Goal: Information Seeking & Learning: Learn about a topic

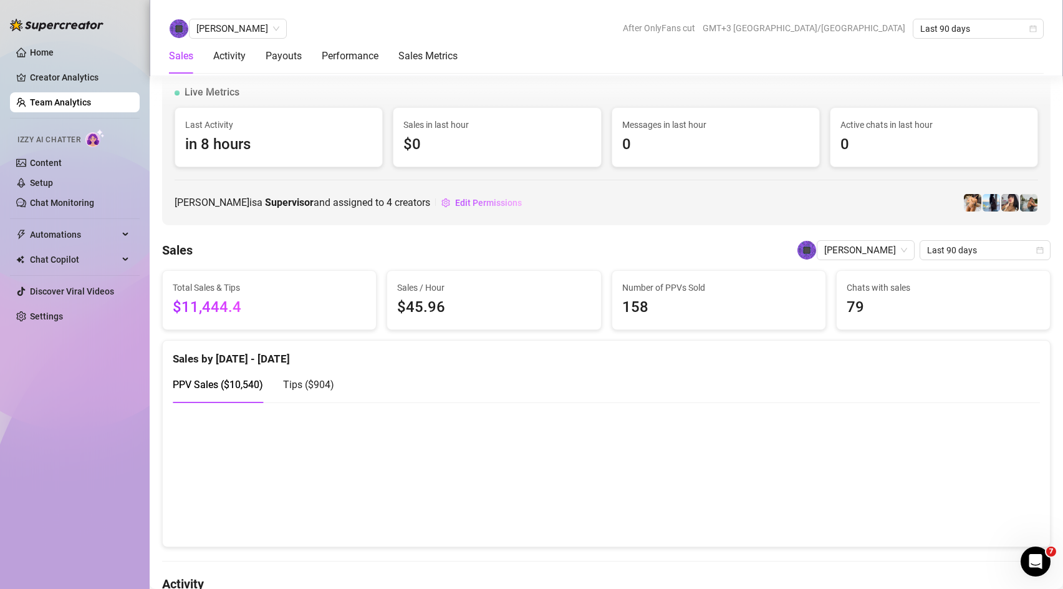
scroll to position [490, 0]
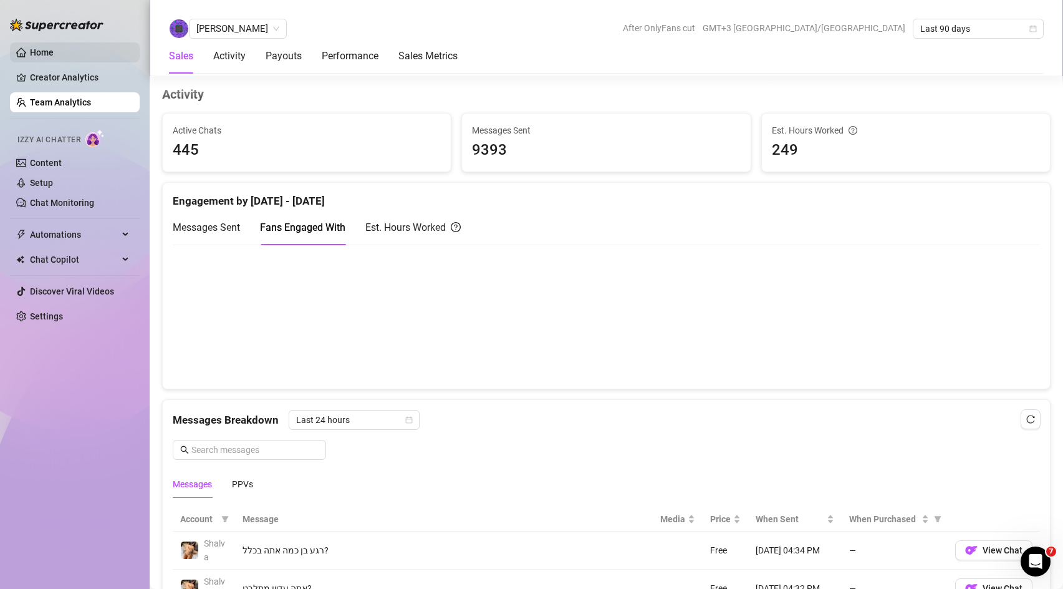
click at [54, 54] on link "Home" at bounding box center [42, 52] width 24 height 10
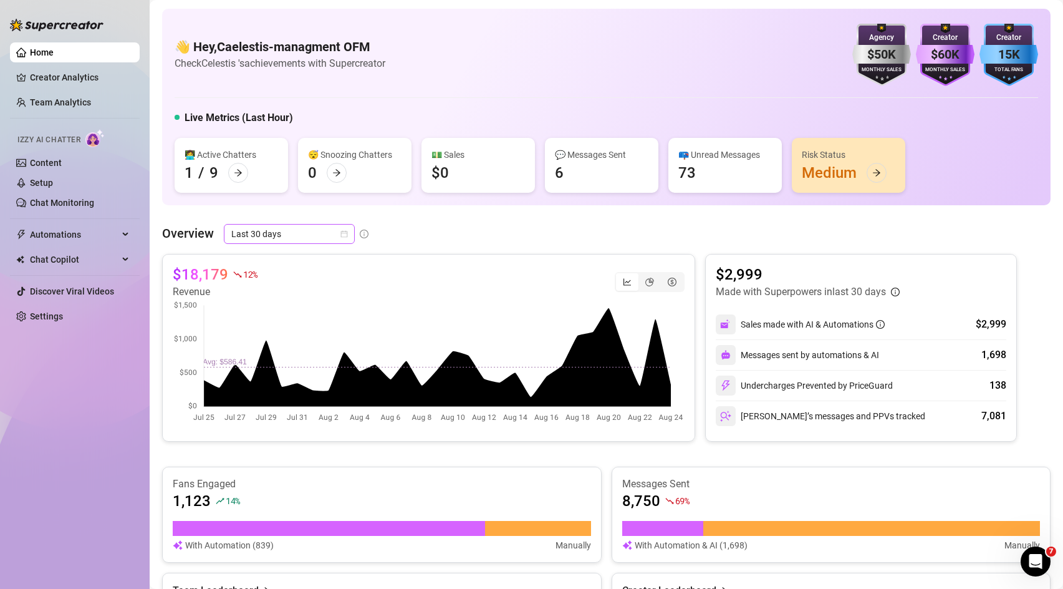
click at [288, 231] on span "Last 30 days" at bounding box center [289, 234] width 116 height 19
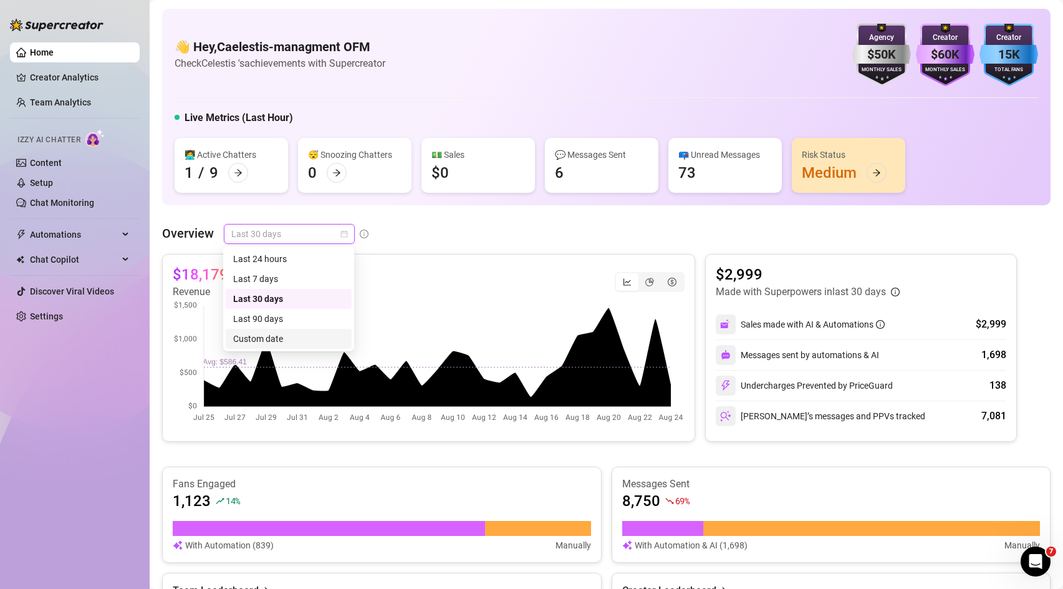
click at [293, 334] on div "Custom date" at bounding box center [288, 339] width 111 height 14
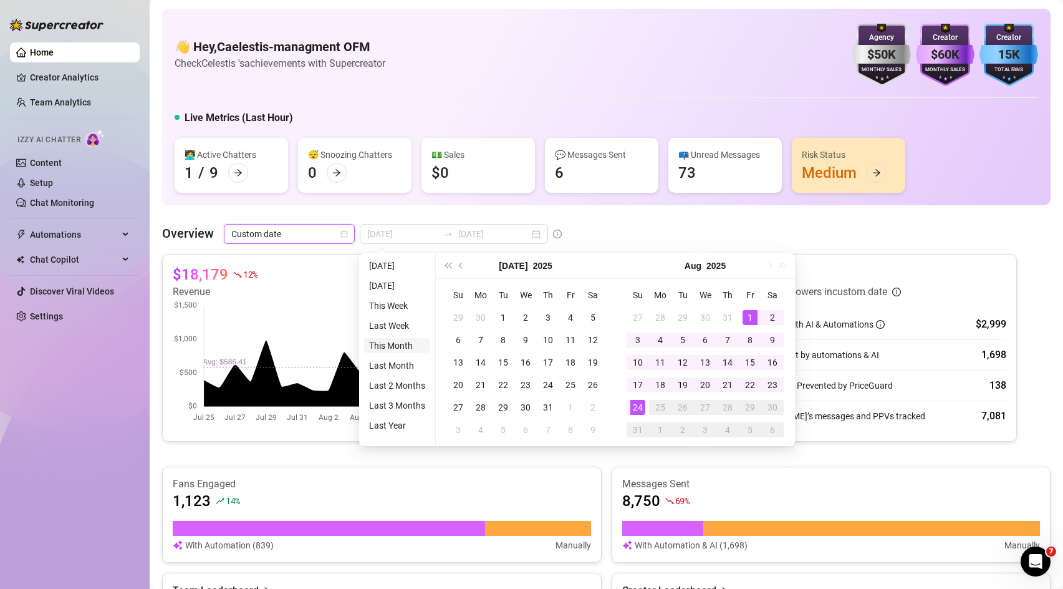
type input "[DATE]"
click at [397, 344] on li "This Month" at bounding box center [397, 345] width 66 height 15
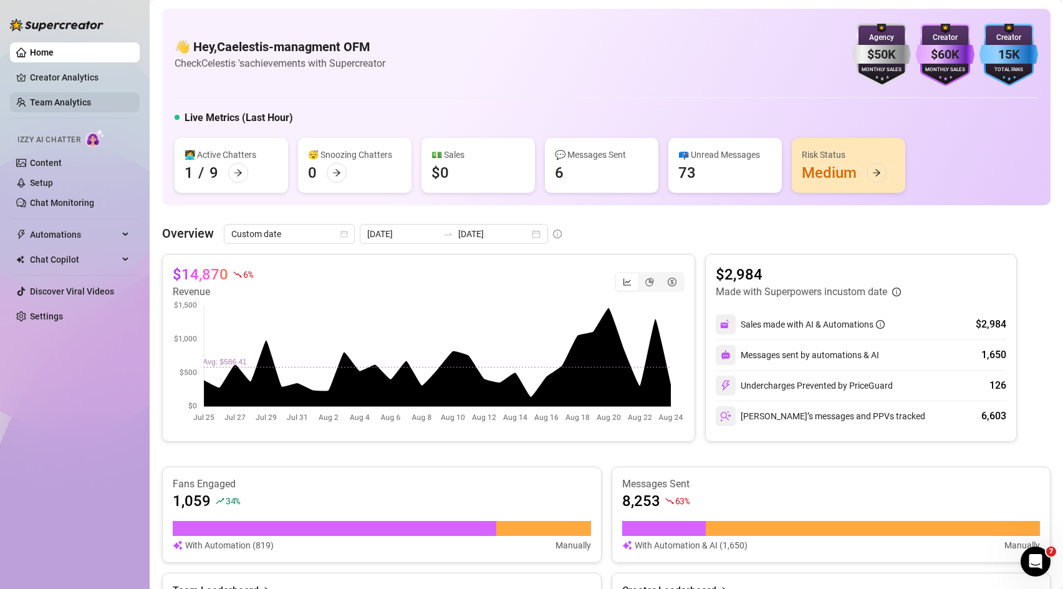
click at [91, 107] on link "Team Analytics" at bounding box center [60, 102] width 61 height 10
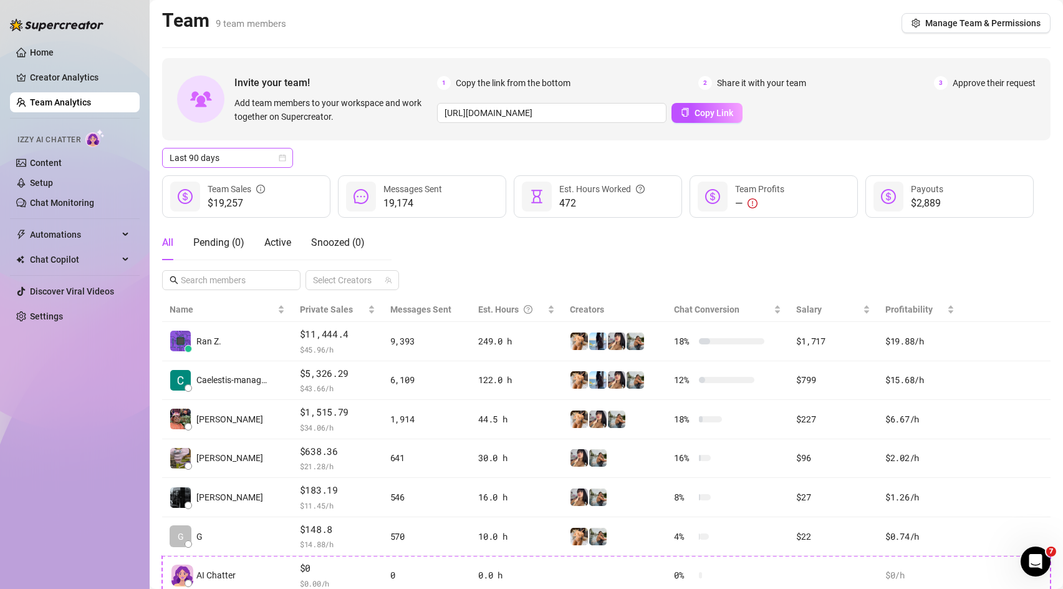
click at [240, 156] on span "Last 90 days" at bounding box center [228, 157] width 116 height 19
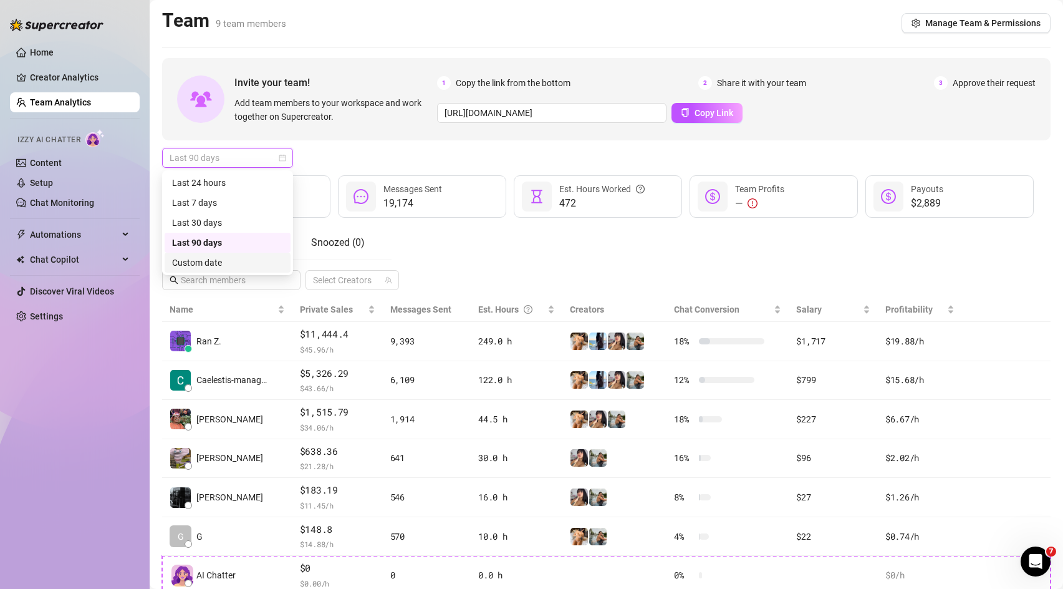
click at [210, 263] on div "Custom date" at bounding box center [227, 263] width 111 height 14
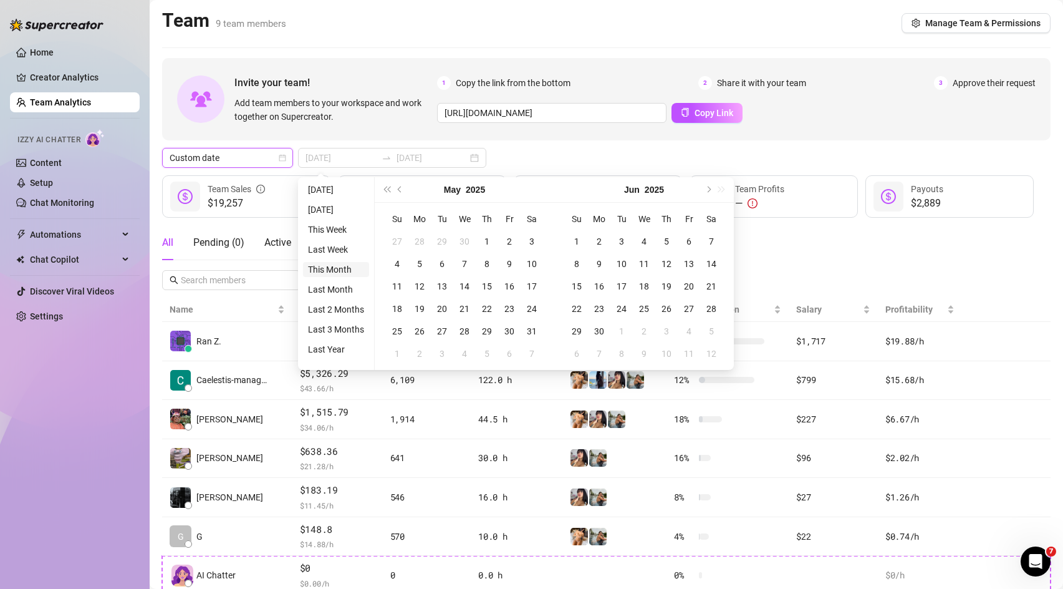
type input "[DATE]"
click at [345, 270] on li "This Month" at bounding box center [336, 269] width 66 height 15
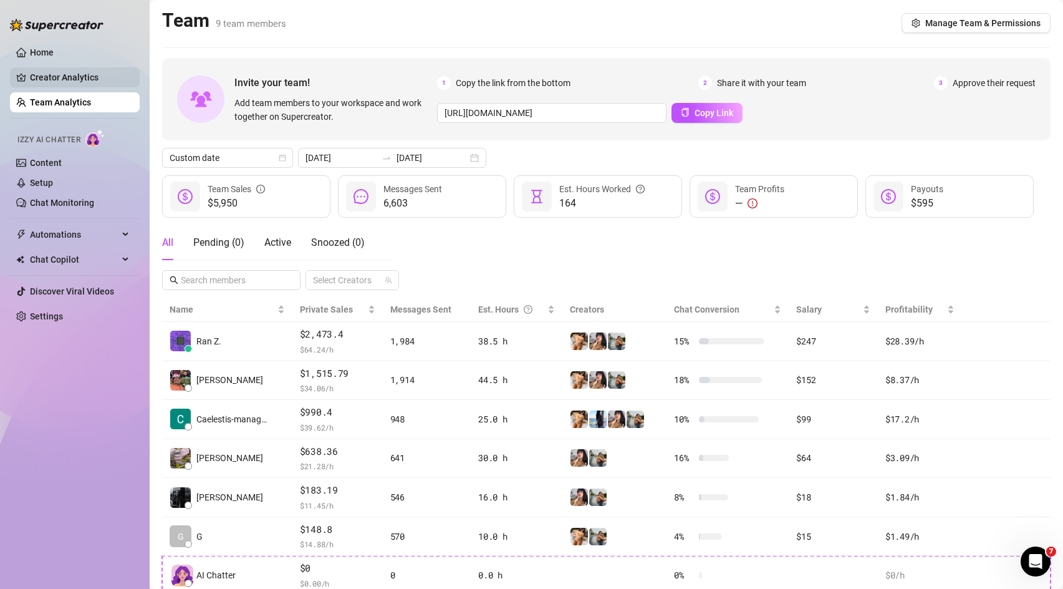
click at [38, 72] on link "Creator Analytics" at bounding box center [80, 77] width 100 height 20
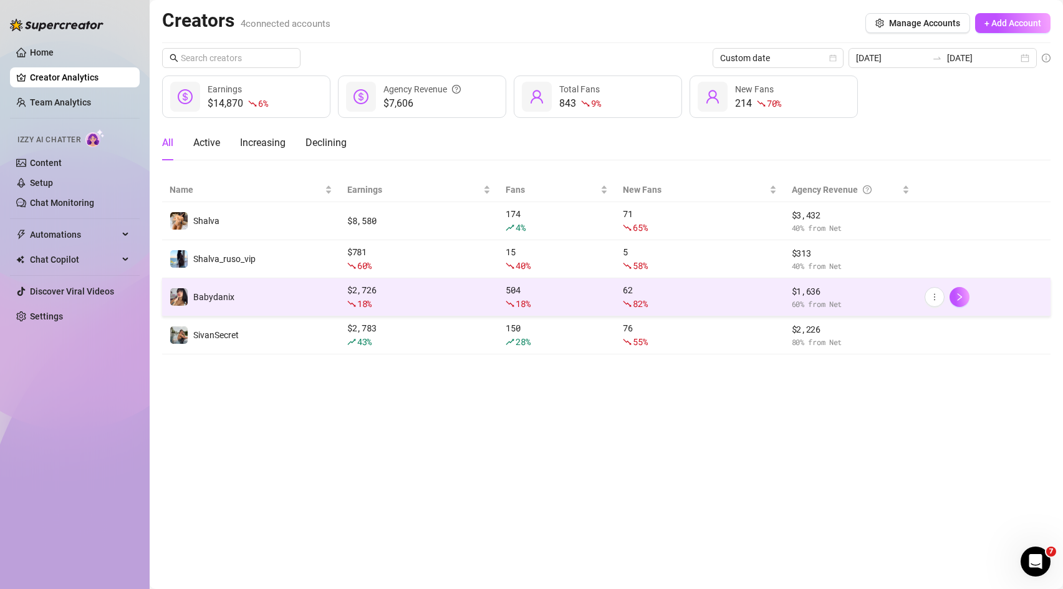
click at [355, 294] on div "$ 2,726 18 %" at bounding box center [418, 296] width 143 height 27
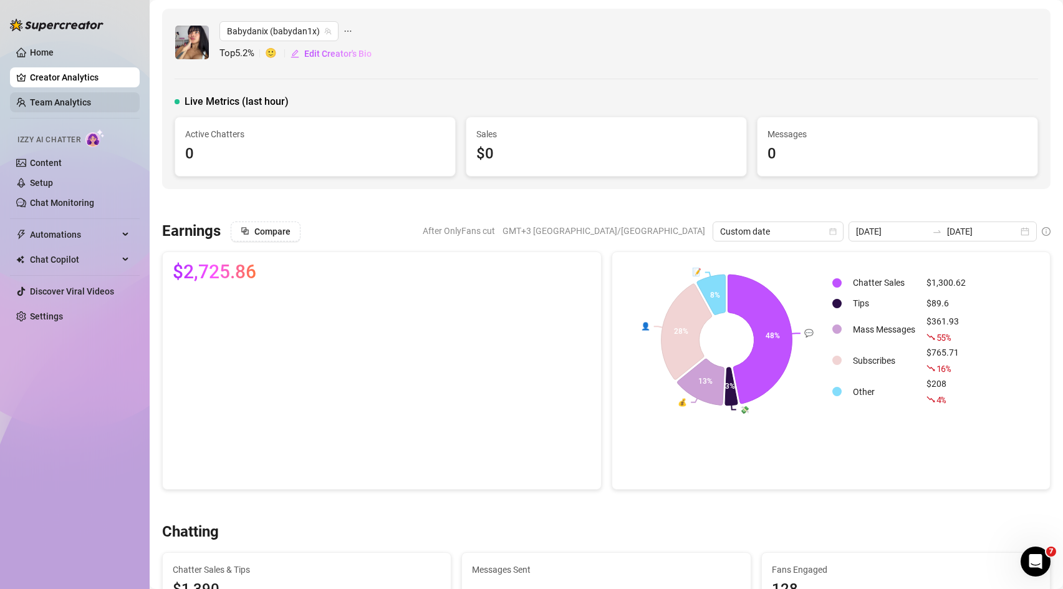
click at [64, 101] on link "Team Analytics" at bounding box center [60, 102] width 61 height 10
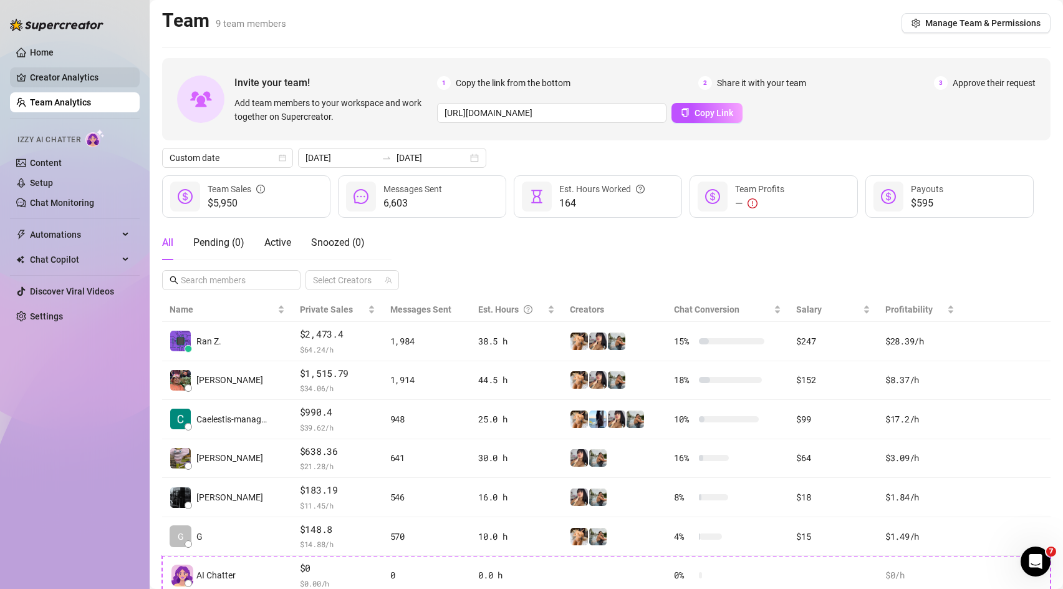
click at [79, 79] on link "Creator Analytics" at bounding box center [80, 77] width 100 height 20
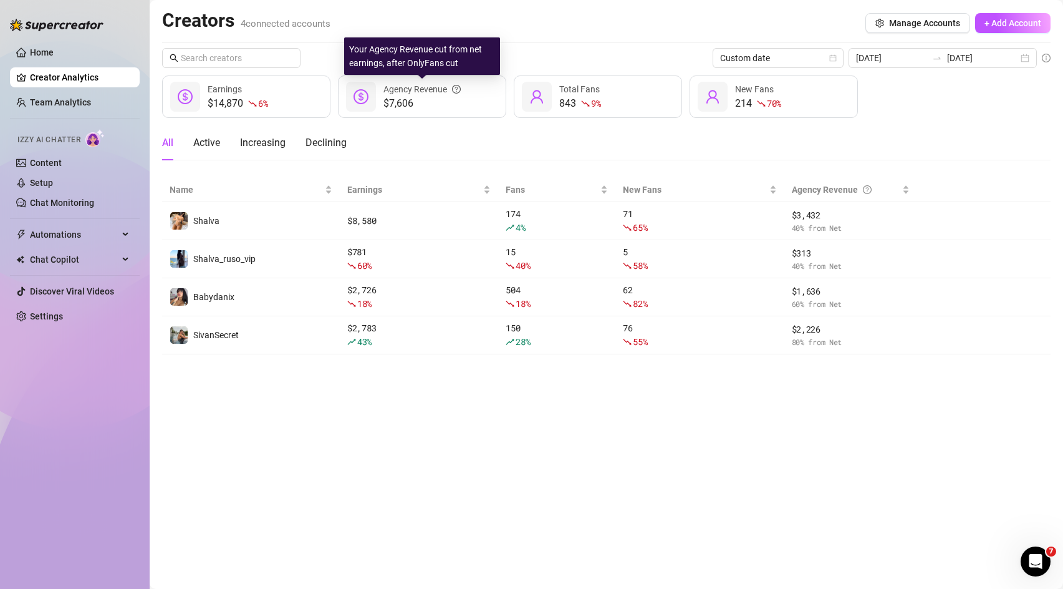
click at [457, 87] on icon "question-circle" at bounding box center [456, 89] width 3 height 5
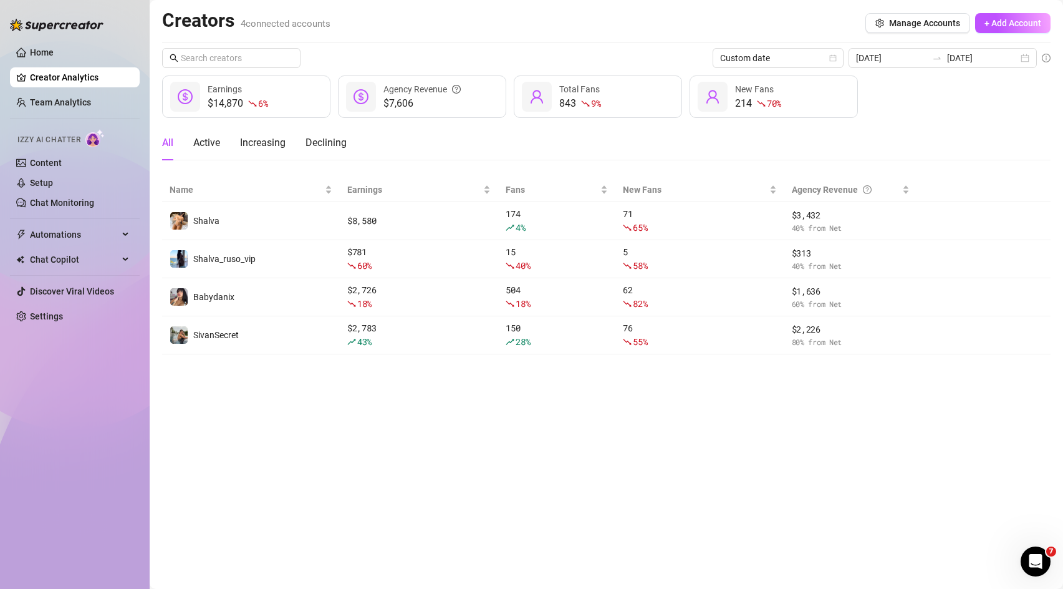
click at [662, 418] on main "Creators 4 connected accounts Manage Accounts + Add Account Custom date [DATE] …" at bounding box center [607, 294] width 914 height 589
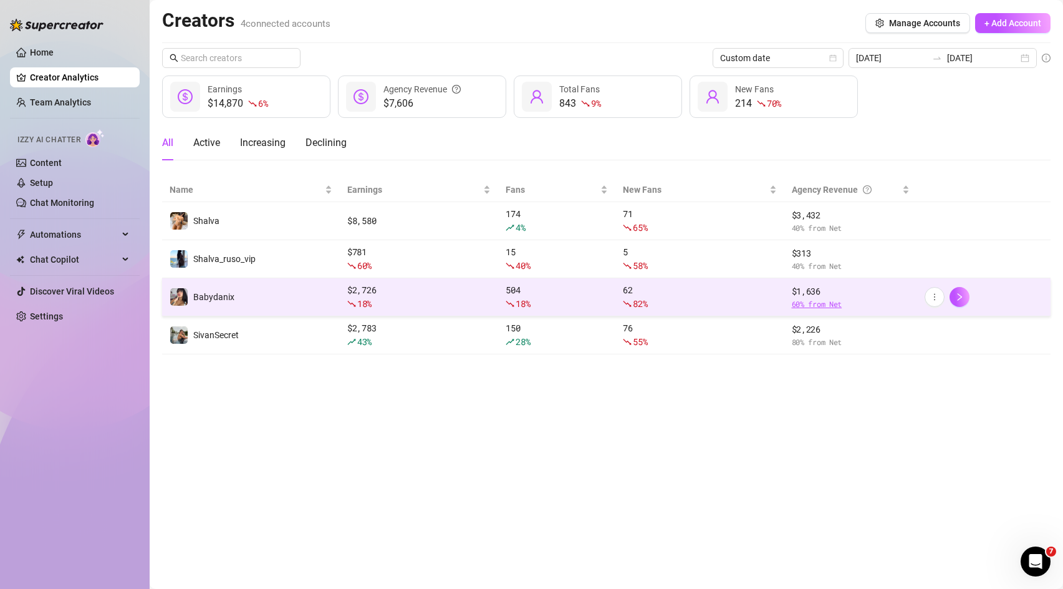
click at [821, 304] on span "60 % from Net" at bounding box center [851, 304] width 118 height 12
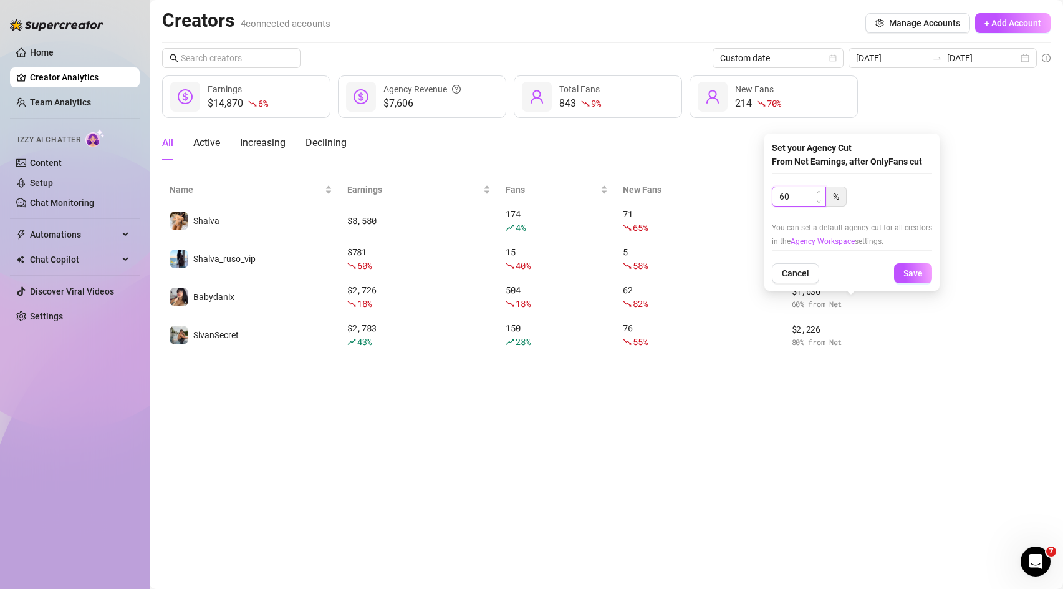
drag, startPoint x: 791, startPoint y: 196, endPoint x: 776, endPoint y: 196, distance: 14.4
click at [776, 196] on input "60" at bounding box center [799, 196] width 53 height 19
type input "7"
type input "65"
click at [916, 279] on button "Save" at bounding box center [913, 273] width 38 height 20
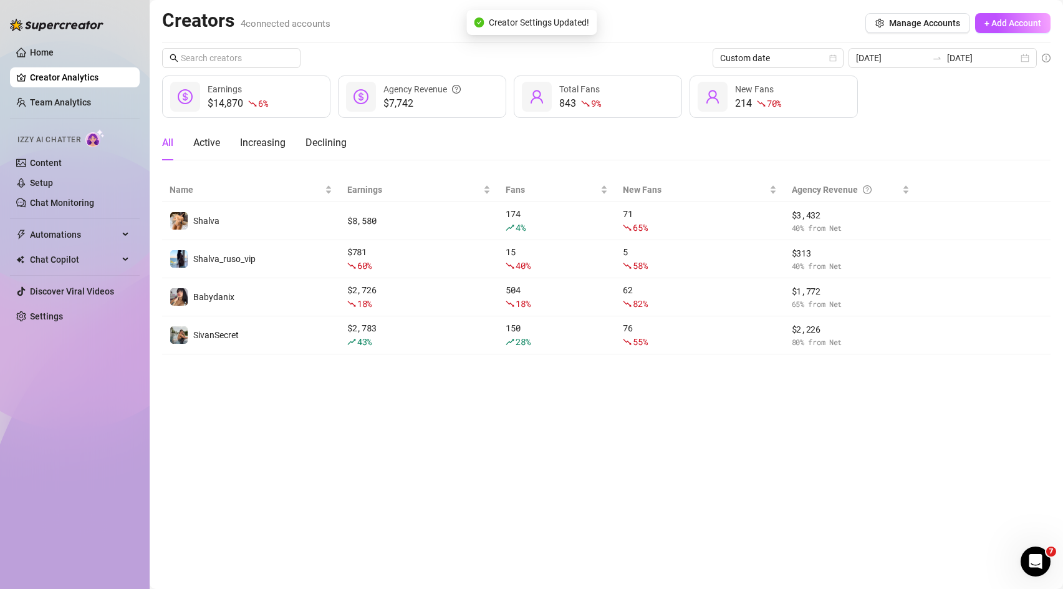
click at [866, 390] on main "Creators 4 connected accounts Manage Accounts + Add Account Custom date [DATE] …" at bounding box center [607, 294] width 914 height 589
click at [82, 102] on link "Team Analytics" at bounding box center [60, 102] width 61 height 10
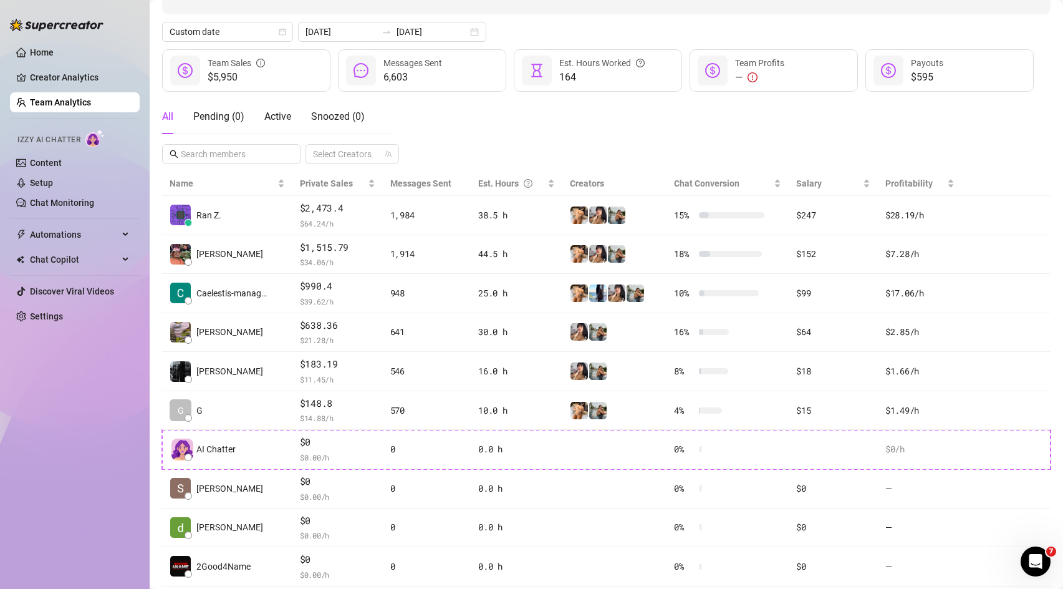
scroll to position [134, 0]
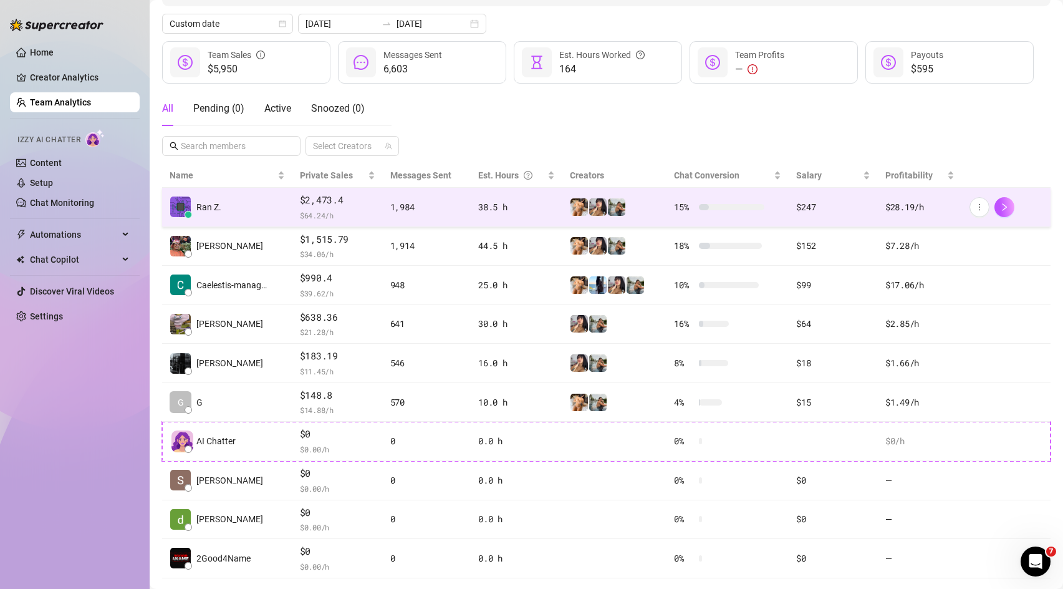
click at [652, 208] on div at bounding box center [614, 207] width 89 height 19
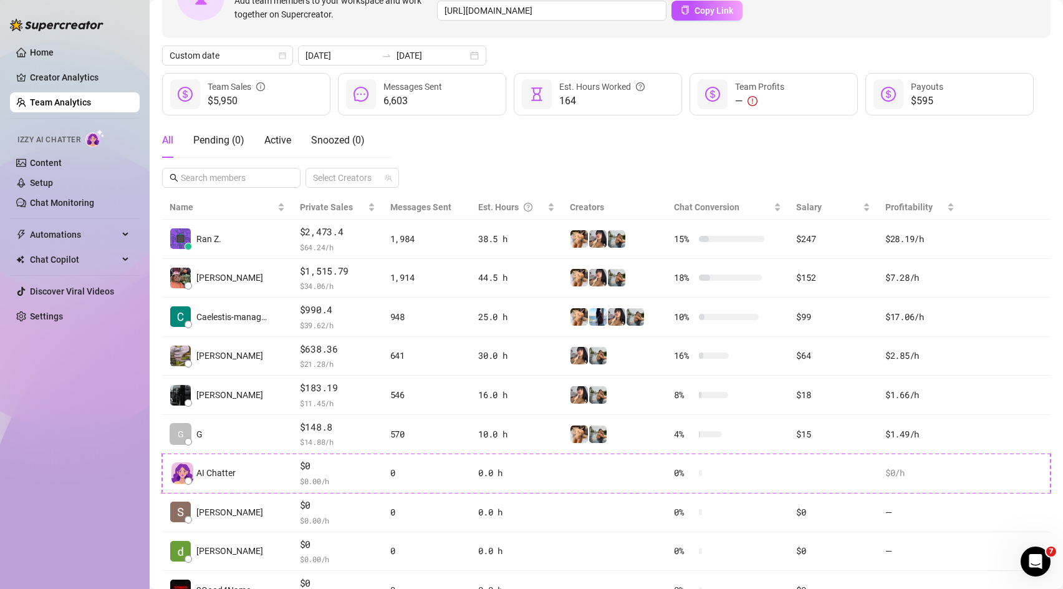
scroll to position [160, 0]
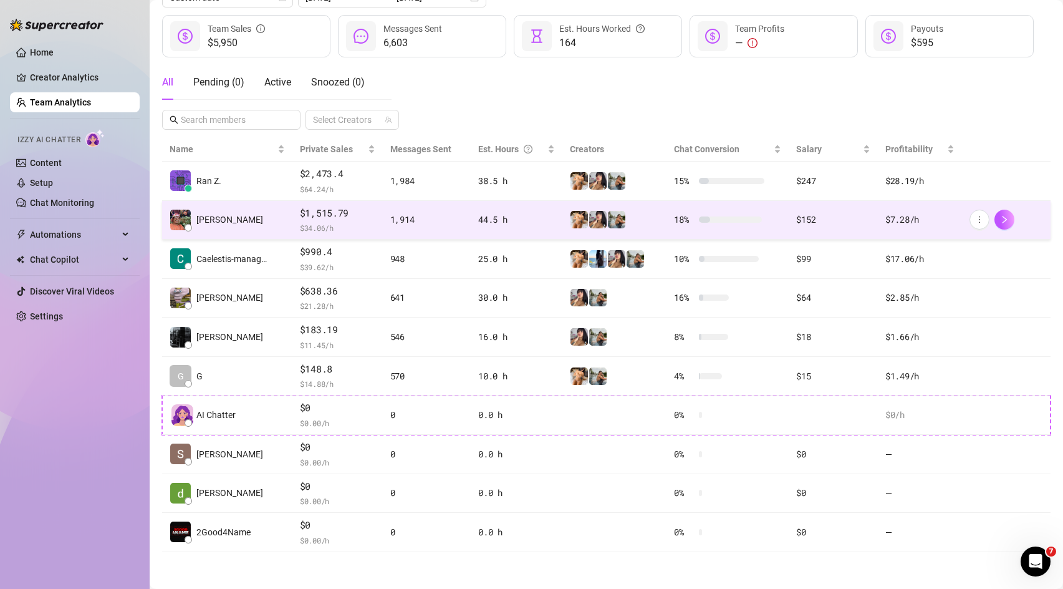
click at [905, 219] on div "$7.28 /h" at bounding box center [920, 220] width 69 height 14
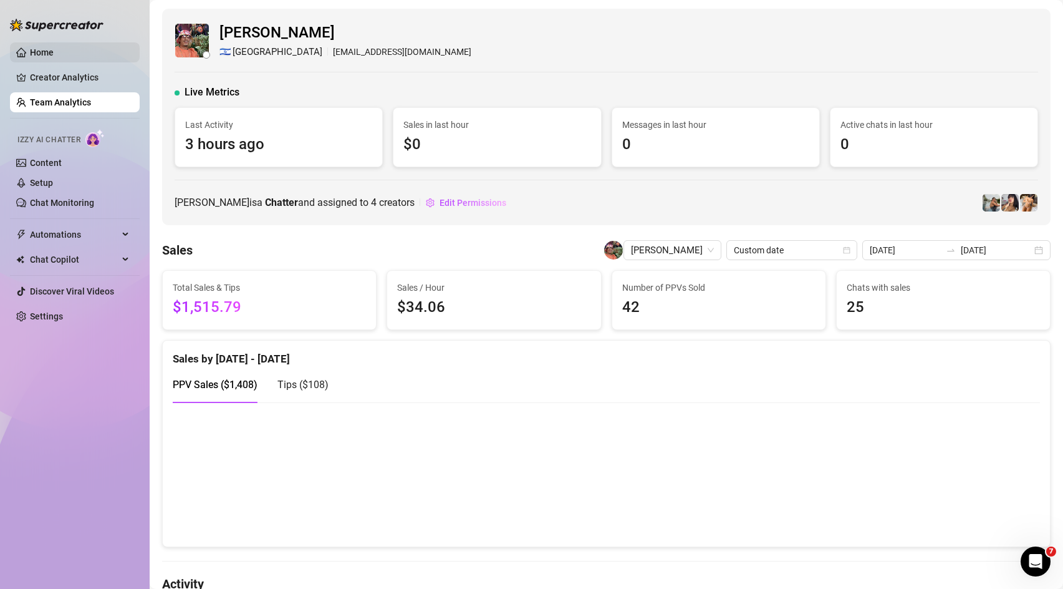
click at [54, 55] on link "Home" at bounding box center [42, 52] width 24 height 10
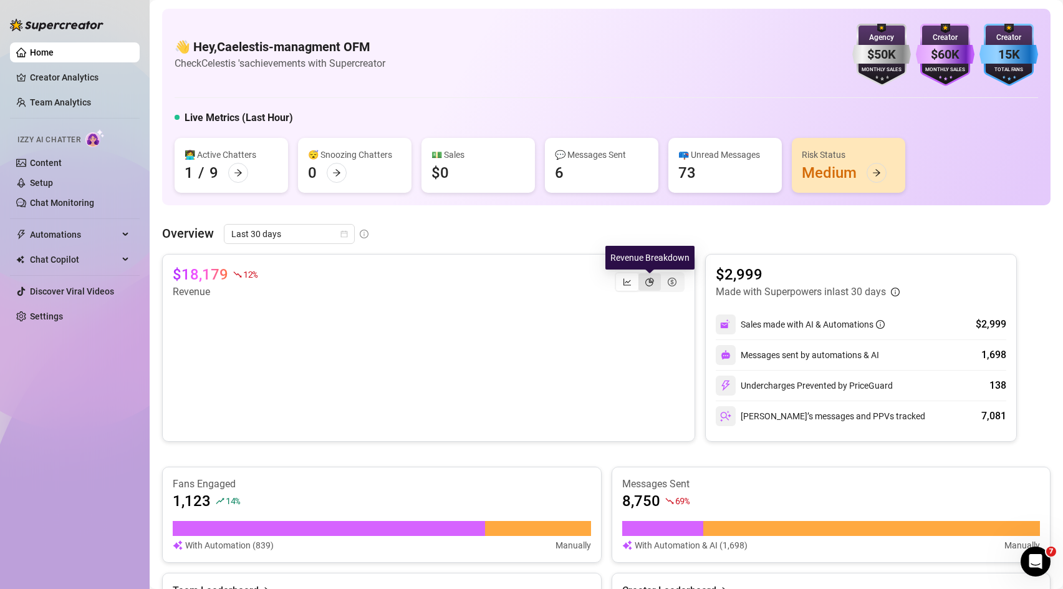
click at [651, 283] on icon "pie-chart" at bounding box center [649, 282] width 9 height 9
click at [642, 275] on input "segmented control" at bounding box center [642, 275] width 0 height 0
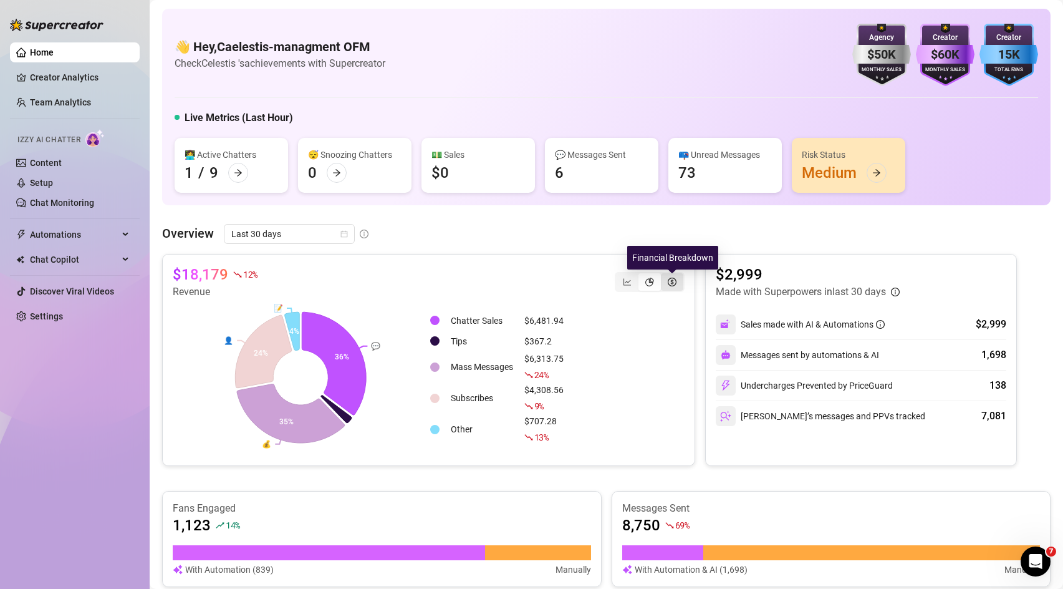
click at [675, 278] on icon "dollar-circle" at bounding box center [672, 282] width 9 height 9
click at [664, 275] on input "segmented control" at bounding box center [664, 275] width 0 height 0
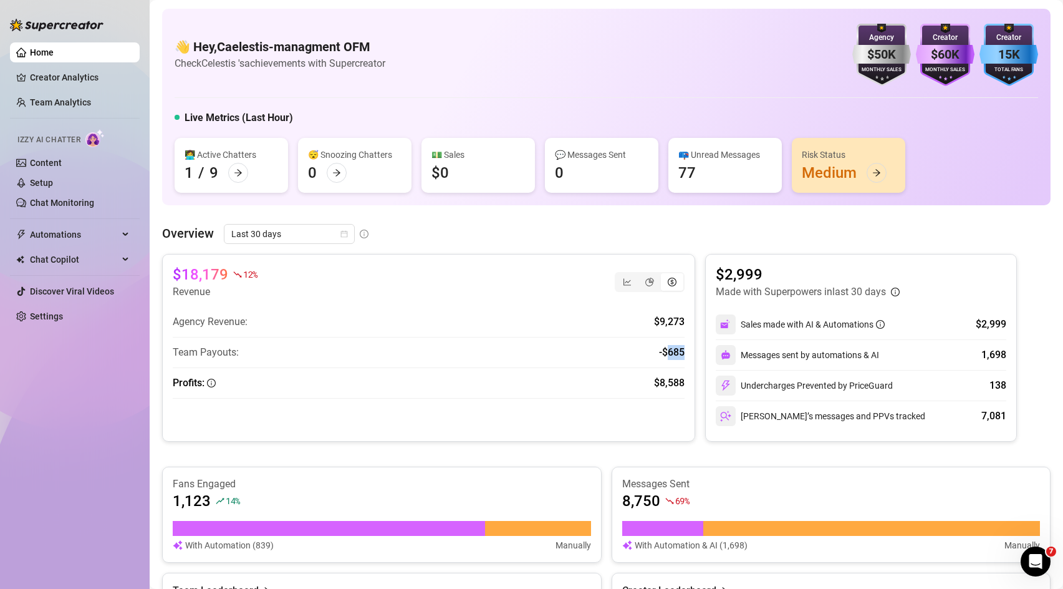
drag, startPoint x: 666, startPoint y: 354, endPoint x: 685, endPoint y: 354, distance: 18.7
click at [685, 354] on div "$18,179 12 % Revenue Agency Revenue: $9,273 Team Payouts: - $685 Profits: $8,588" at bounding box center [428, 348] width 533 height 188
click at [692, 352] on div "$18,179 12 % Revenue Agency Revenue: $9,273 Team Payouts: - $685 Profits: $8,588" at bounding box center [428, 348] width 533 height 188
drag, startPoint x: 660, startPoint y: 384, endPoint x: 684, endPoint y: 385, distance: 23.7
click at [684, 385] on article "$8,588" at bounding box center [669, 382] width 31 height 15
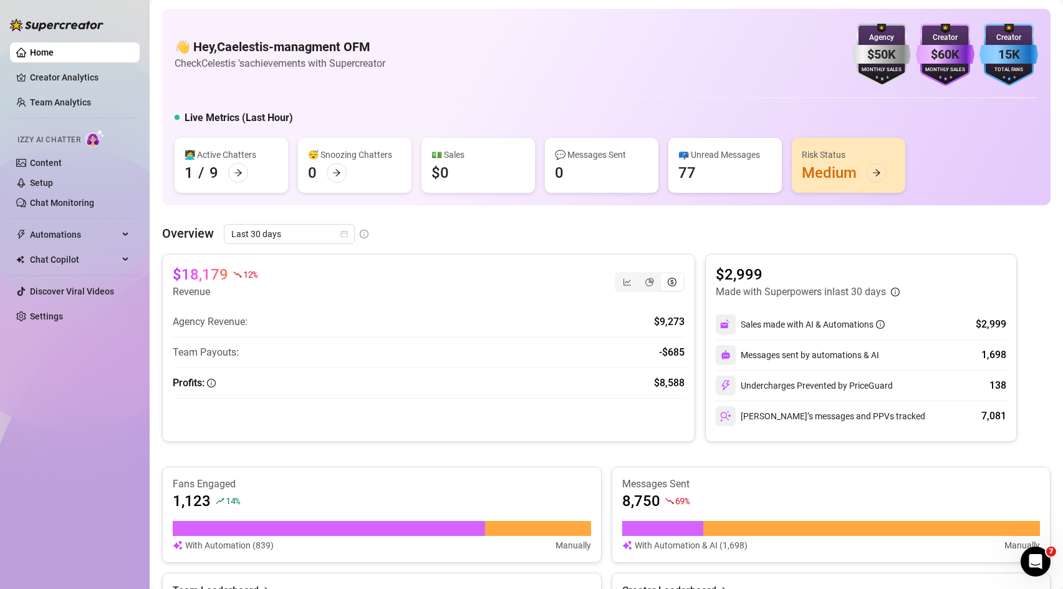
click at [632, 399] on div "Agency Revenue: $9,273 Team Payouts: - $685 Profits: $8,588" at bounding box center [429, 360] width 512 height 92
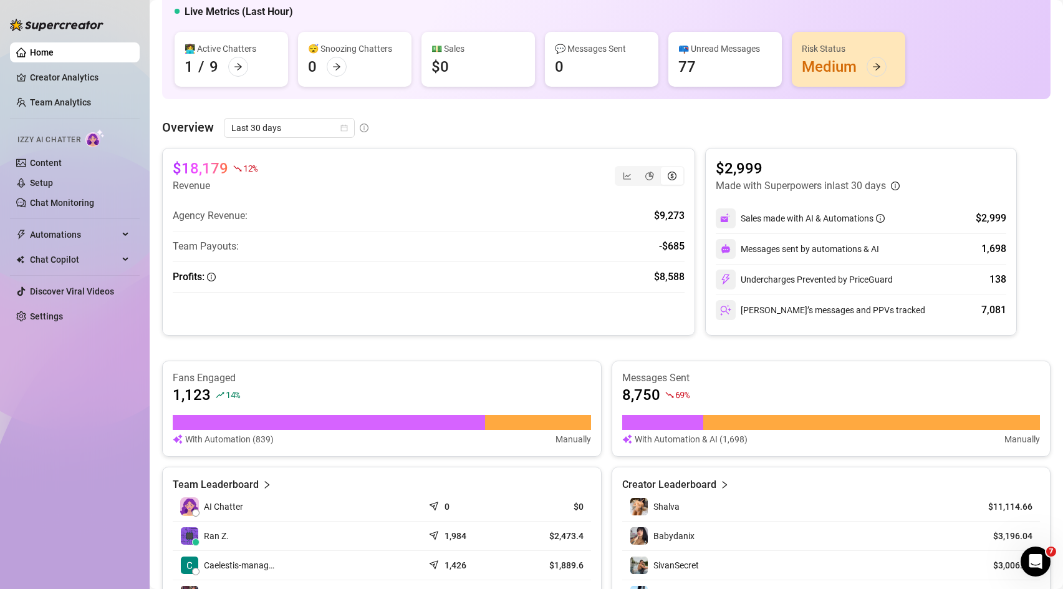
scroll to position [114, 0]
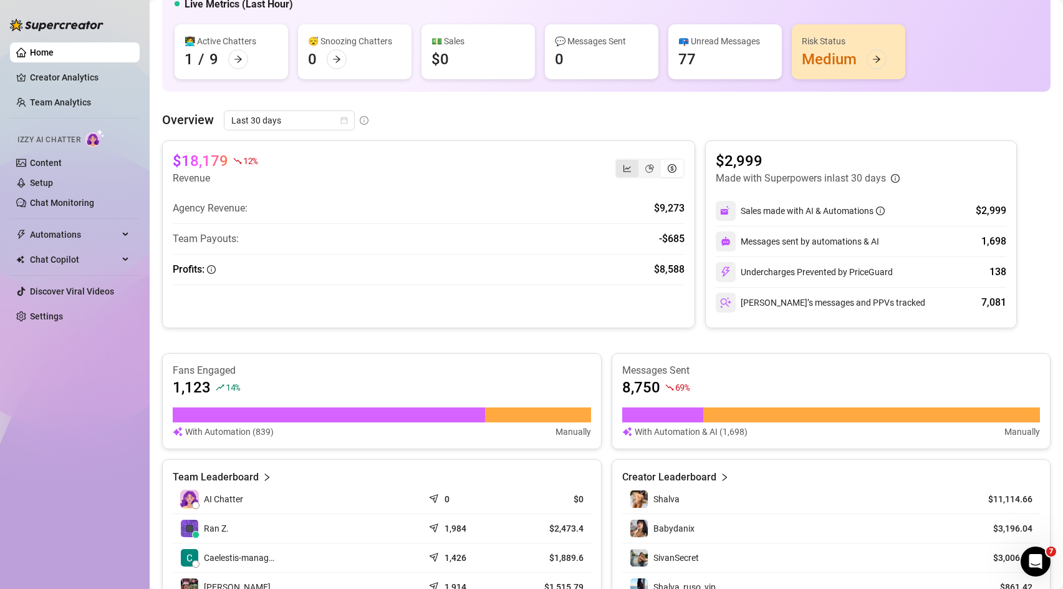
click at [636, 172] on div "segmented control" at bounding box center [627, 168] width 22 height 17
click at [619, 162] on input "segmented control" at bounding box center [619, 162] width 0 height 0
click at [667, 175] on div "segmented control" at bounding box center [672, 168] width 22 height 17
click at [664, 162] on input "segmented control" at bounding box center [664, 162] width 0 height 0
click at [627, 167] on icon "line-chart" at bounding box center [627, 168] width 7 height 7
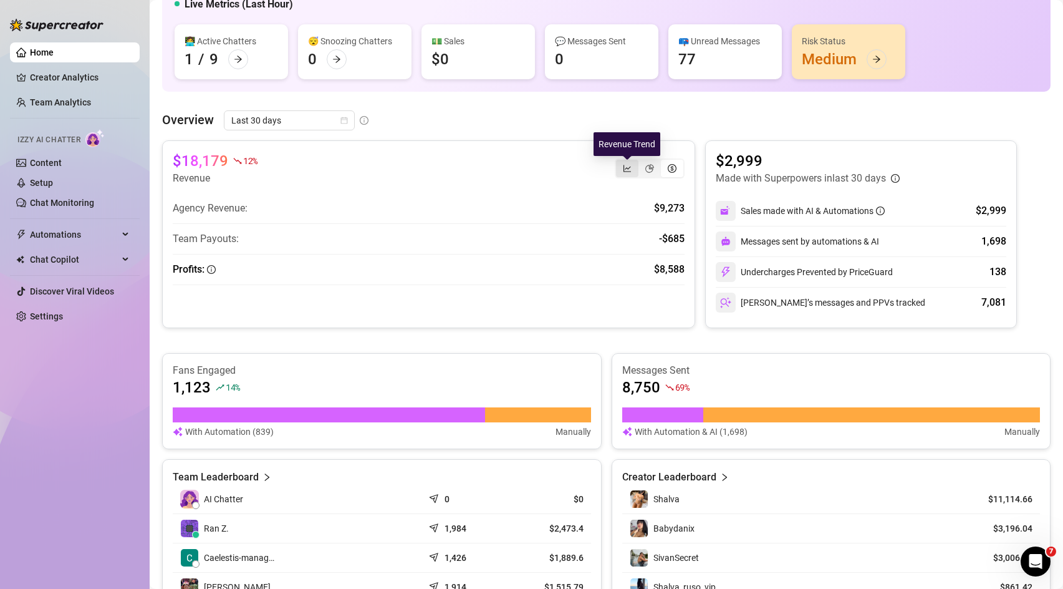
click at [619, 162] on input "segmented control" at bounding box center [619, 162] width 0 height 0
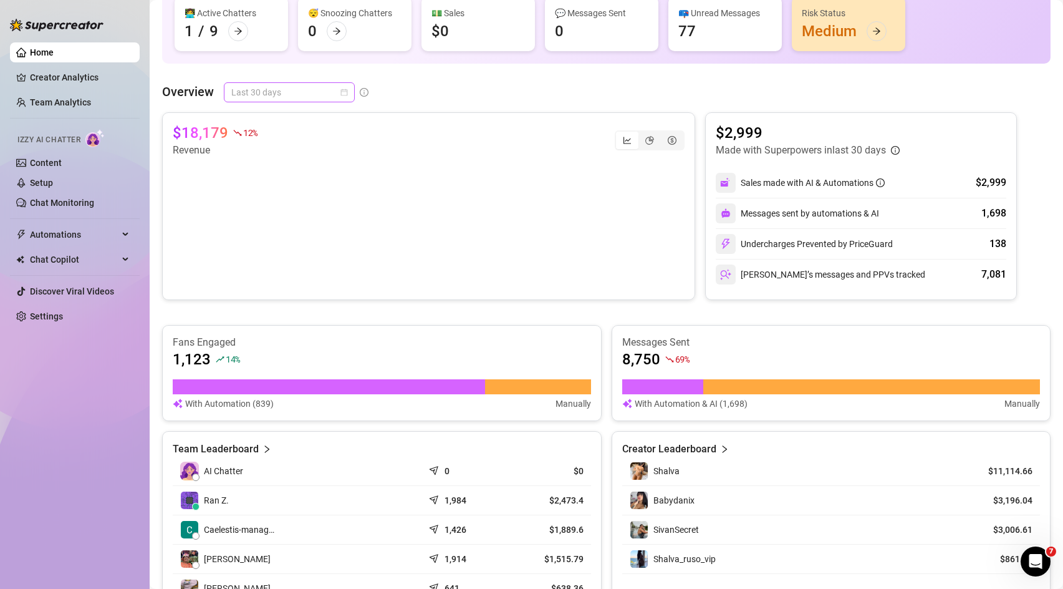
click at [326, 97] on span "Last 30 days" at bounding box center [289, 92] width 116 height 19
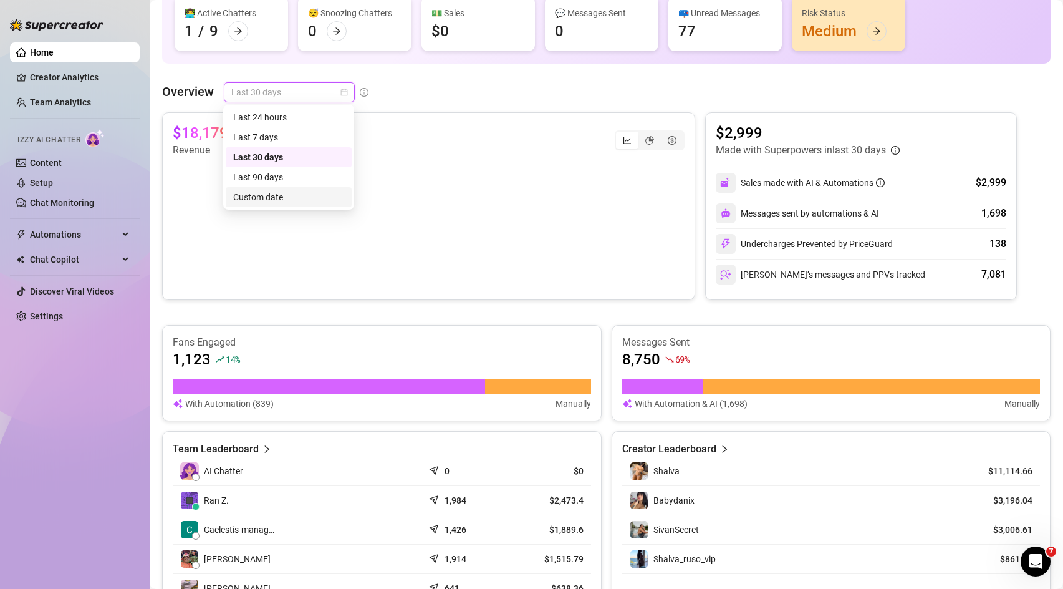
click at [272, 193] on div "Custom date" at bounding box center [288, 197] width 111 height 14
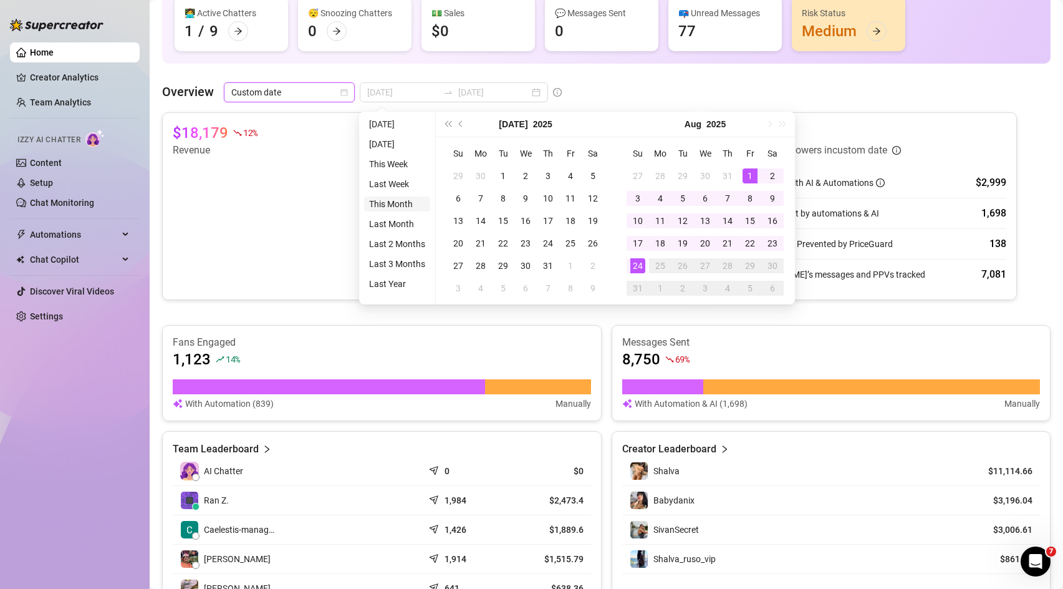
type input "[DATE]"
click at [408, 200] on li "This Month" at bounding box center [397, 203] width 66 height 15
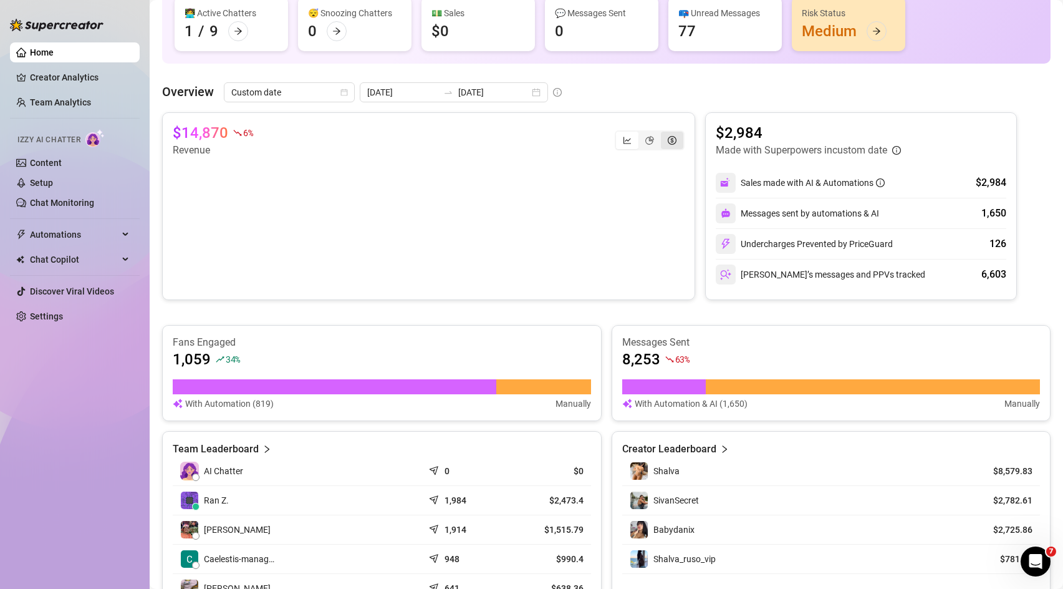
click at [678, 142] on div "segmented control" at bounding box center [672, 140] width 22 height 17
click at [664, 133] on input "segmented control" at bounding box center [664, 133] width 0 height 0
click at [630, 138] on icon "line-chart" at bounding box center [627, 140] width 9 height 9
click at [619, 133] on input "segmented control" at bounding box center [619, 133] width 0 height 0
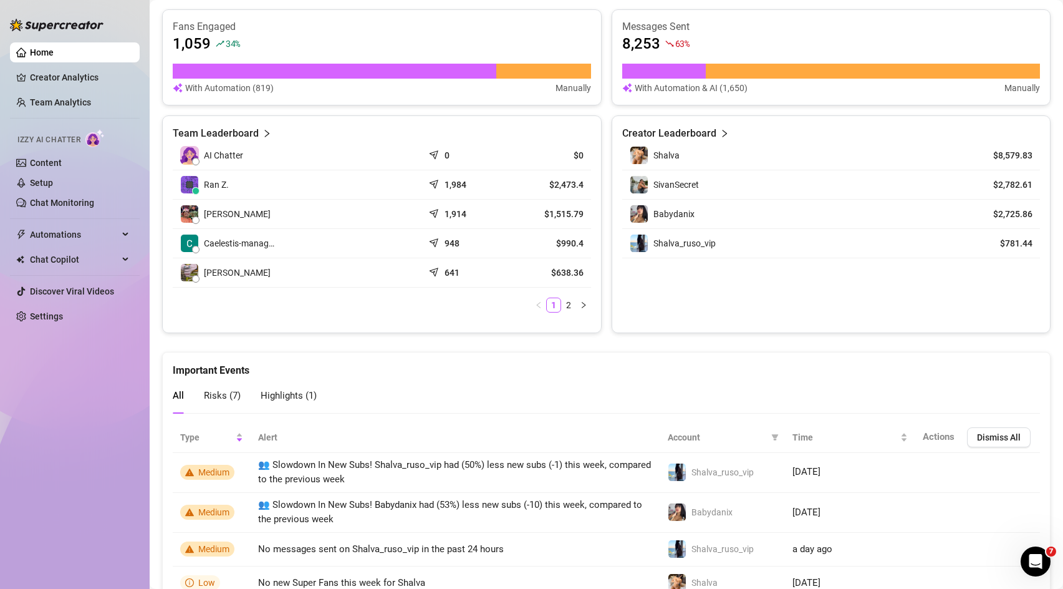
scroll to position [458, 0]
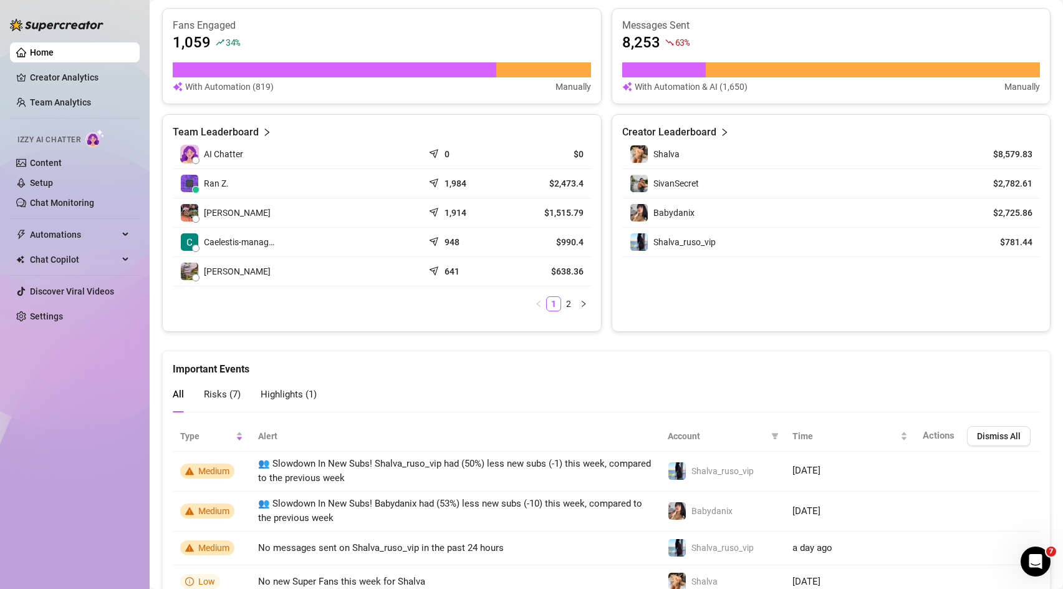
click at [201, 129] on article "Team Leaderboard" at bounding box center [216, 132] width 86 height 15
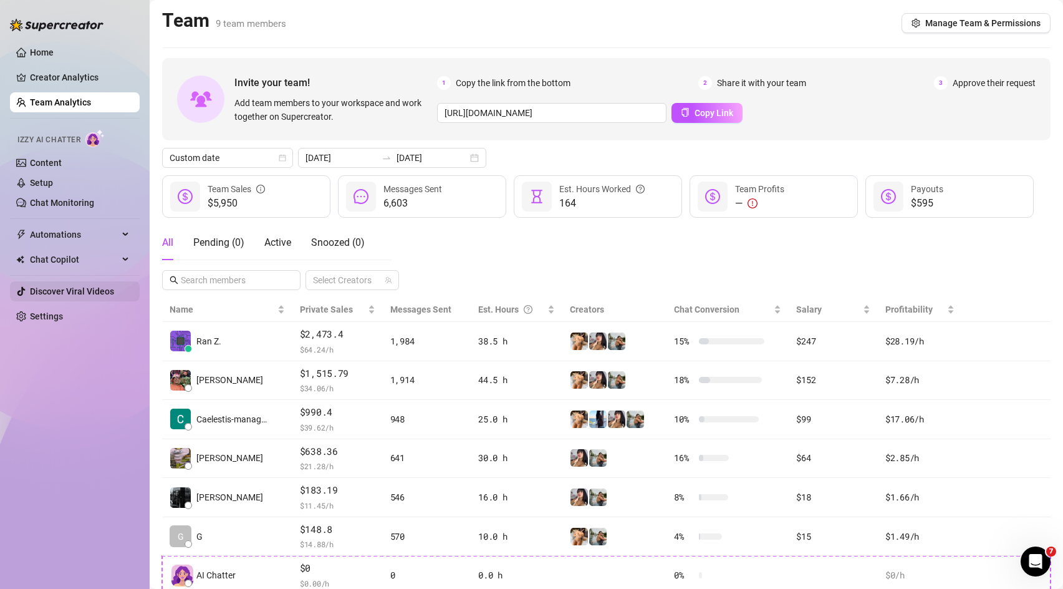
click at [105, 292] on link "Discover Viral Videos" at bounding box center [72, 291] width 84 height 10
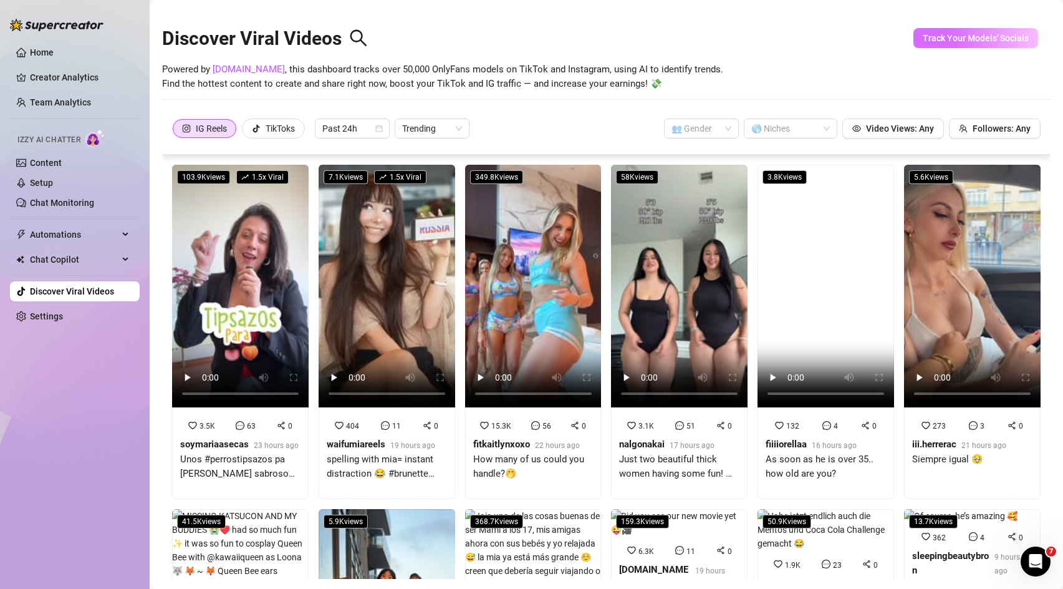
click at [993, 32] on button "Track Your Models' Socials" at bounding box center [976, 38] width 125 height 20
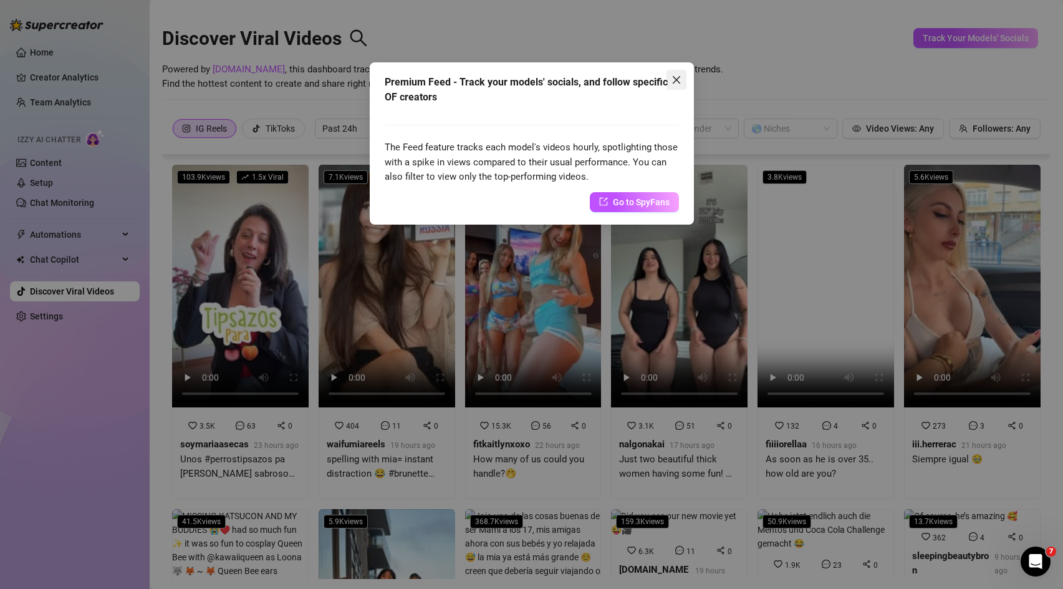
click at [672, 82] on icon "close" at bounding box center [677, 80] width 10 height 10
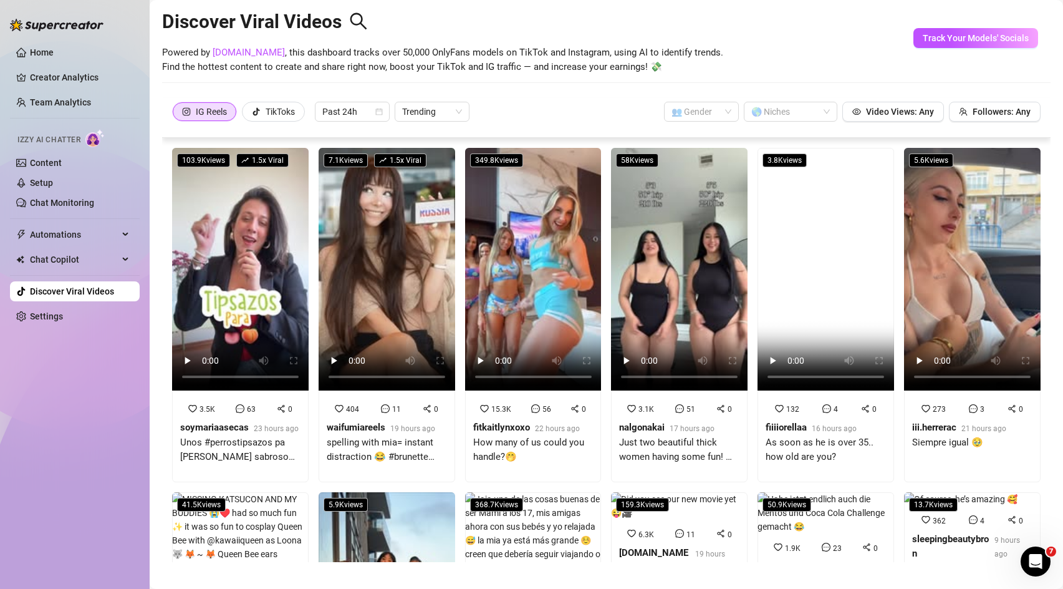
scroll to position [23, 0]
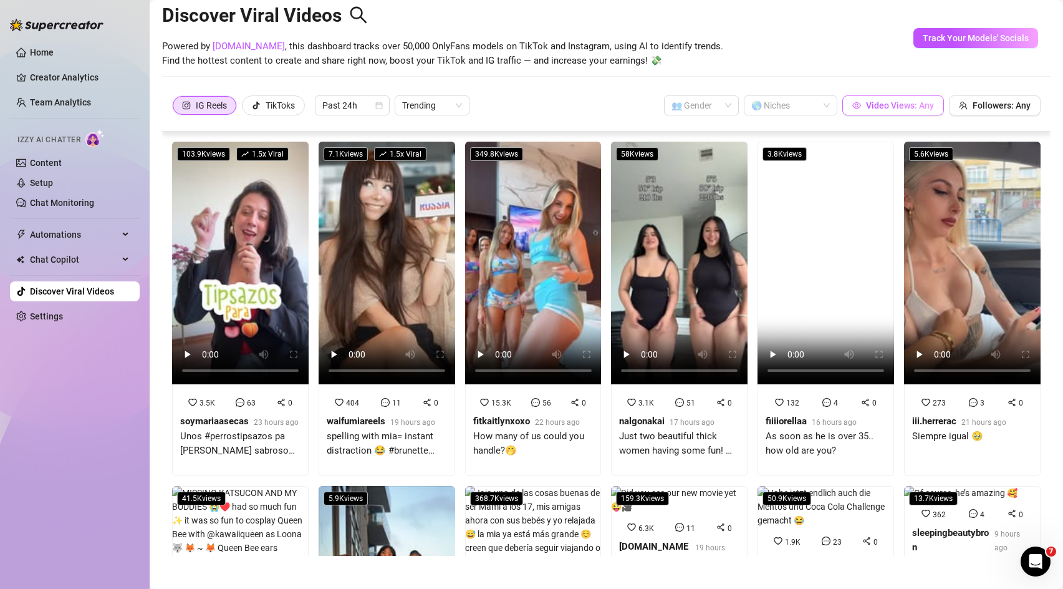
click at [888, 109] on span "Video Views: Any" at bounding box center [900, 105] width 68 height 10
click at [862, 74] on input "0" at bounding box center [848, 65] width 74 height 19
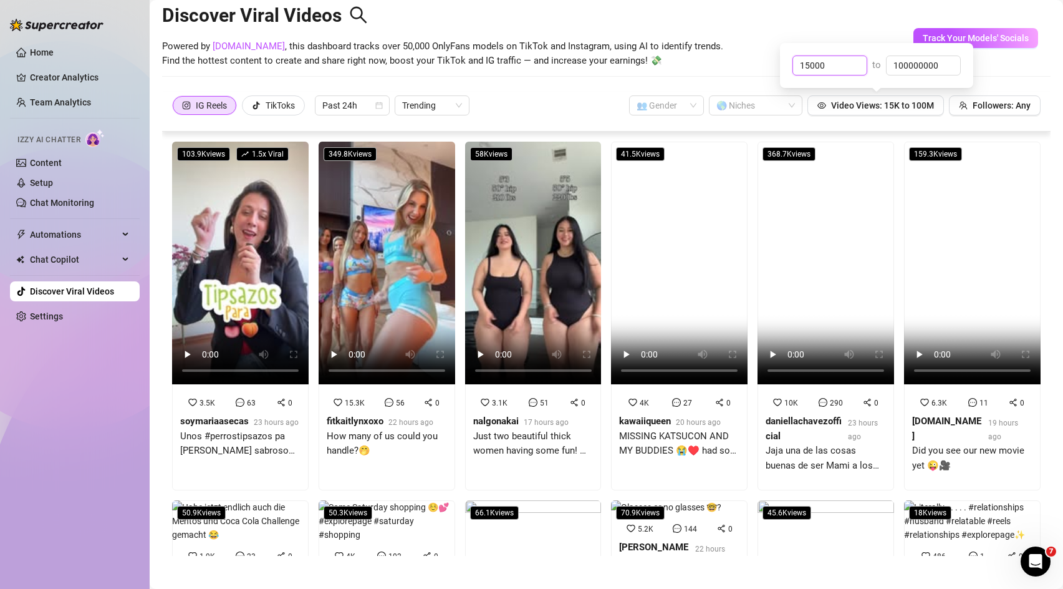
type input "15000"
click at [715, 72] on div "Discover Viral Videos Powered by [DOMAIN_NAME] , this dashboard tracks over 50,…" at bounding box center [606, 39] width 889 height 106
click at [1024, 101] on span "Followers: Any" at bounding box center [1002, 105] width 58 height 10
click at [750, 104] on div at bounding box center [749, 105] width 75 height 17
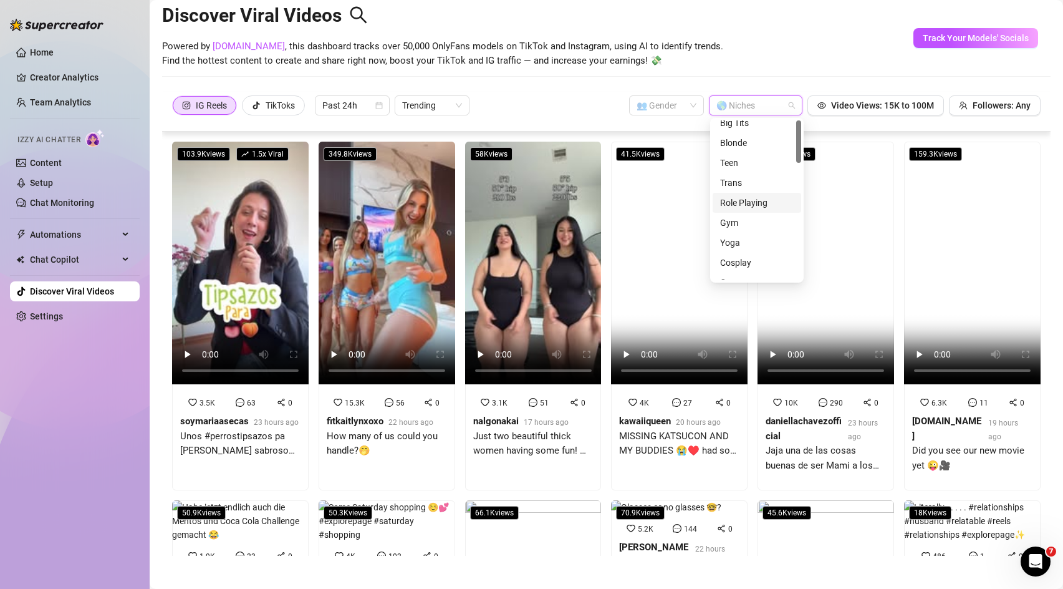
scroll to position [0, 0]
click at [743, 190] on div "Teen" at bounding box center [757, 190] width 74 height 14
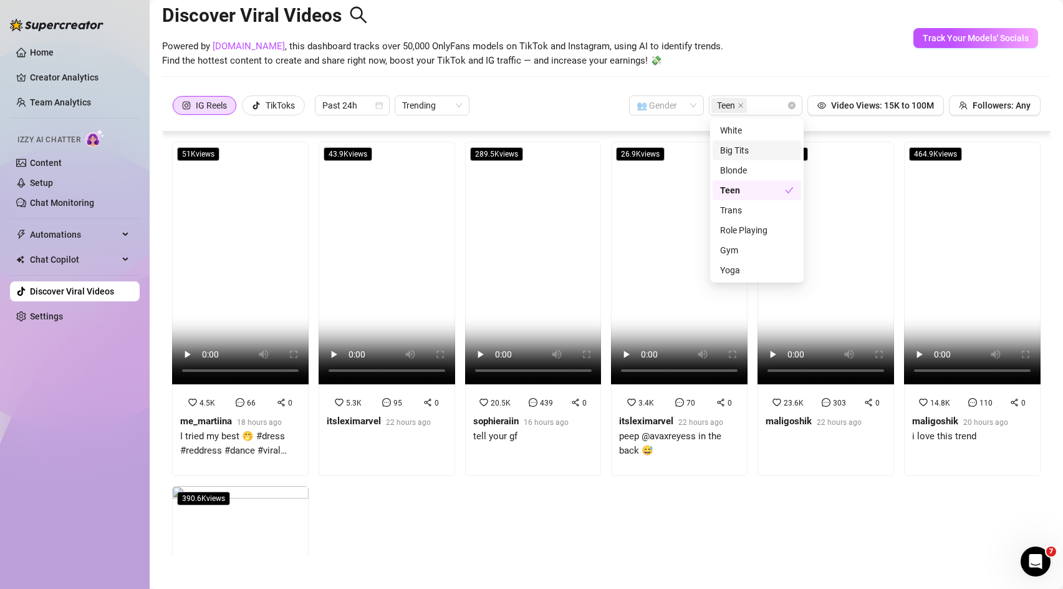
click at [586, 114] on div "IG Reels TikToks Past 24h Trending 👥 Gender Teen Video Views: 15K to 100M Follo…" at bounding box center [606, 105] width 869 height 20
click at [807, 282] on video at bounding box center [826, 263] width 137 height 243
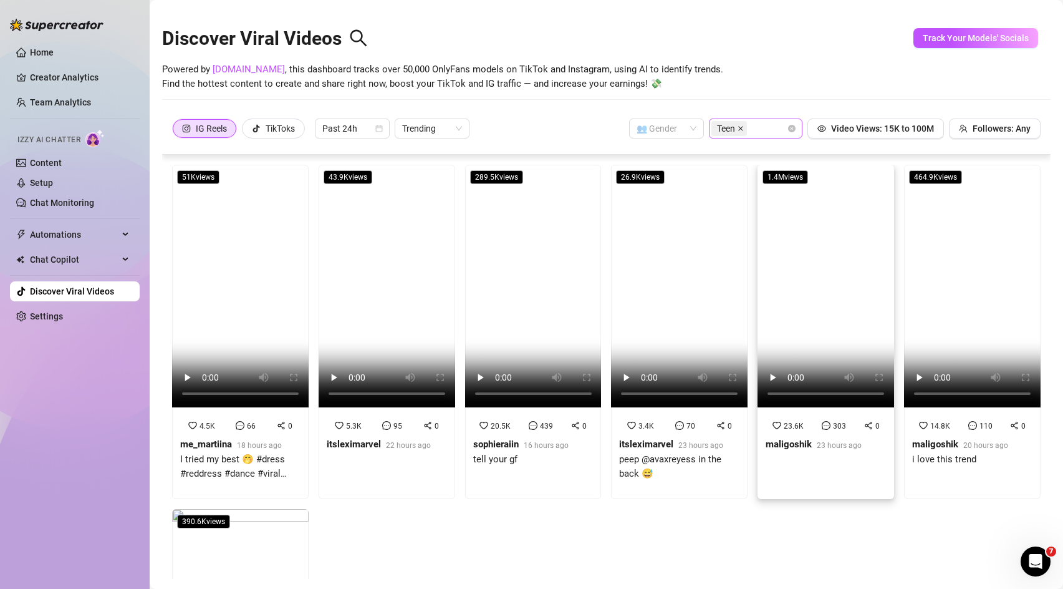
click at [742, 128] on icon "close" at bounding box center [740, 128] width 5 height 5
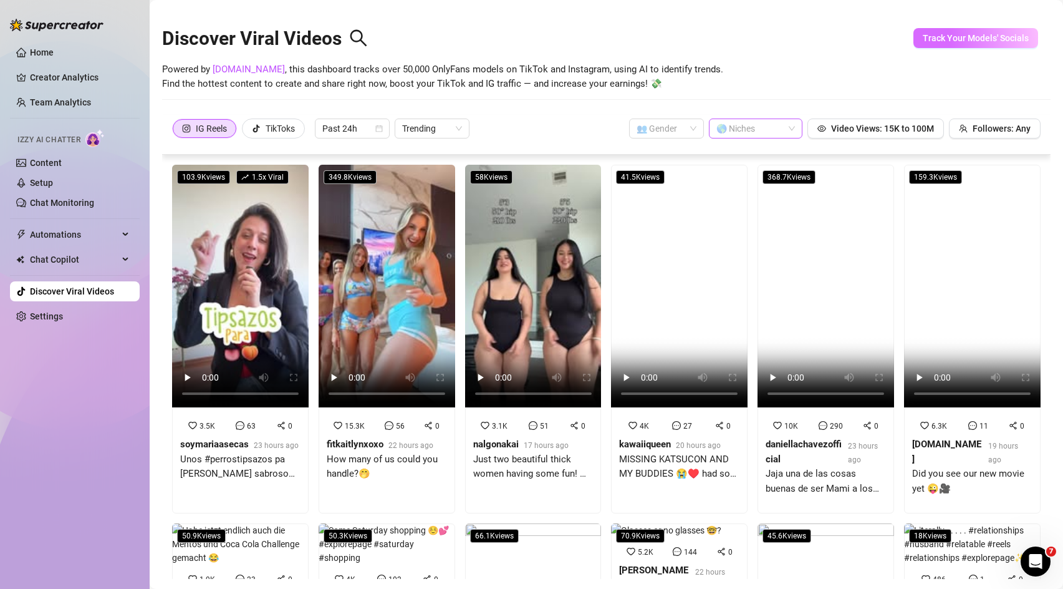
click at [971, 30] on button "Track Your Models' Socials" at bounding box center [976, 38] width 125 height 20
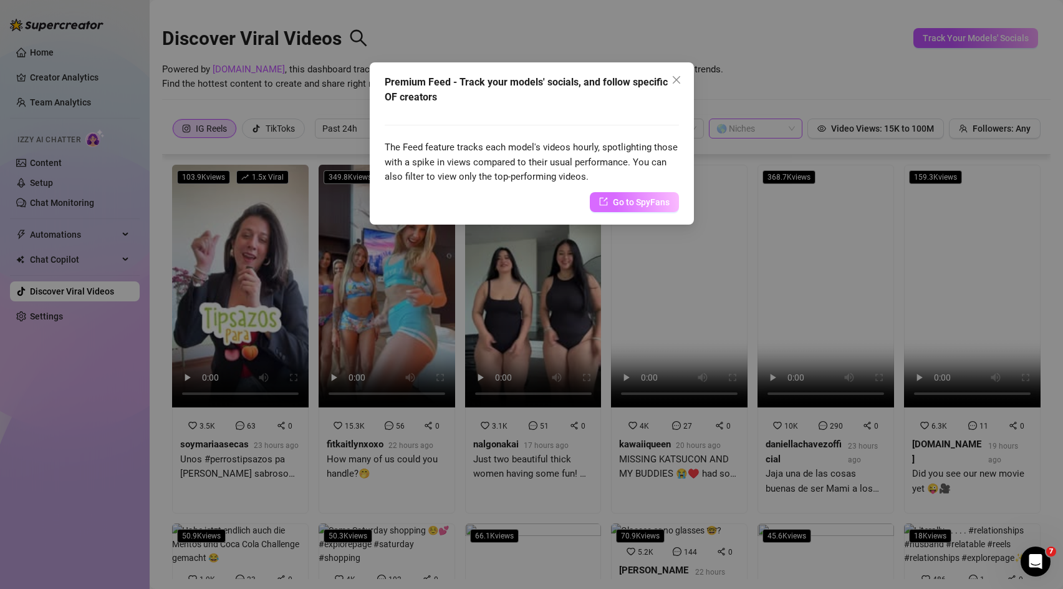
click at [652, 200] on span "Go to SpyFans" at bounding box center [641, 202] width 57 height 14
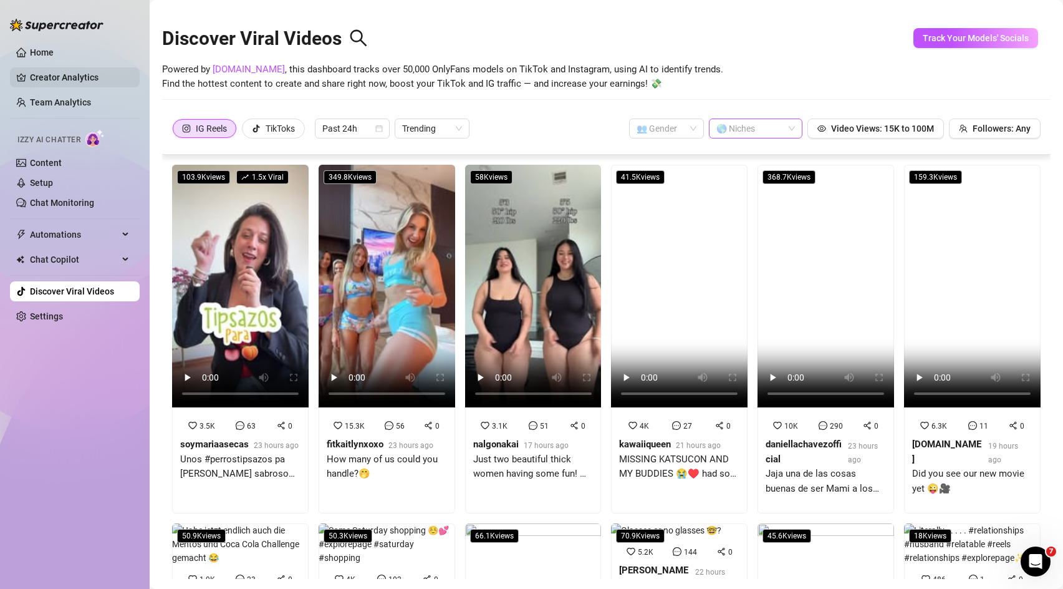
click at [52, 80] on link "Creator Analytics" at bounding box center [80, 77] width 100 height 20
